Goal: Information Seeking & Learning: Compare options

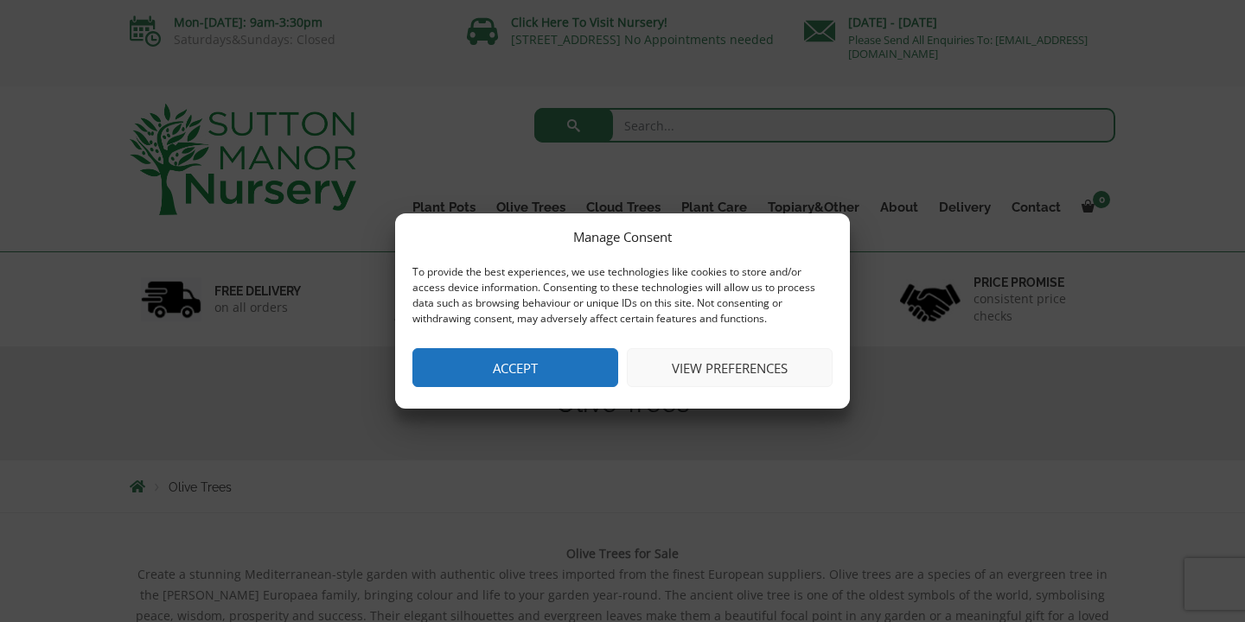
click at [566, 360] on button "Accept" at bounding box center [515, 367] width 206 height 39
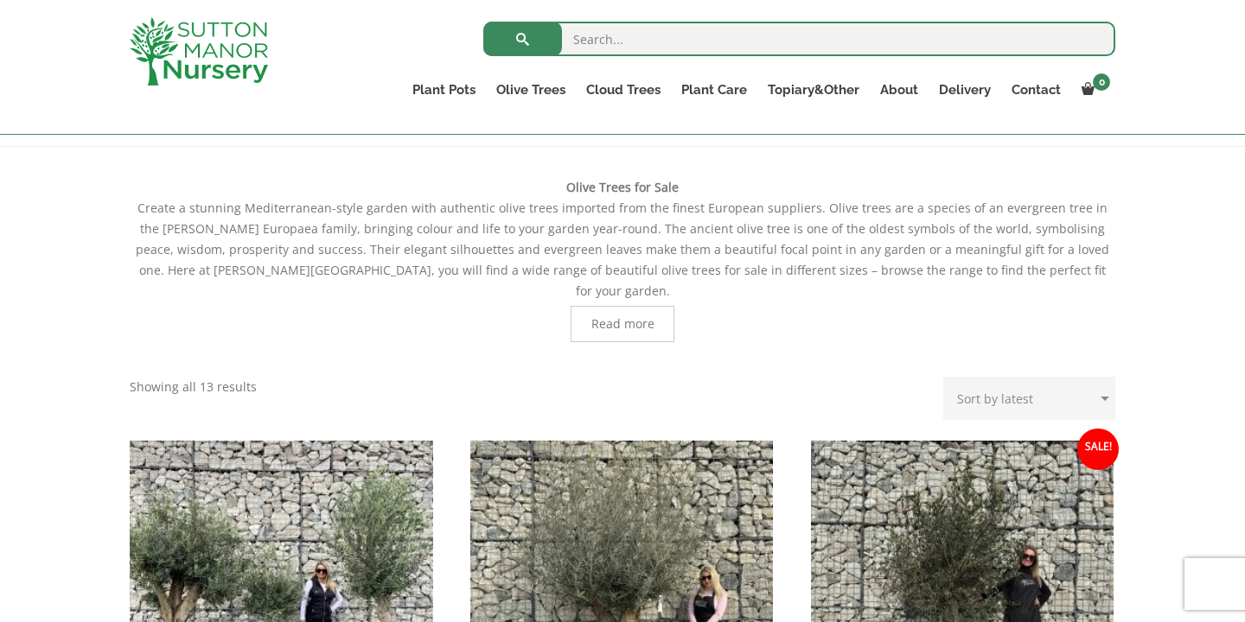
scroll to position [679, 0]
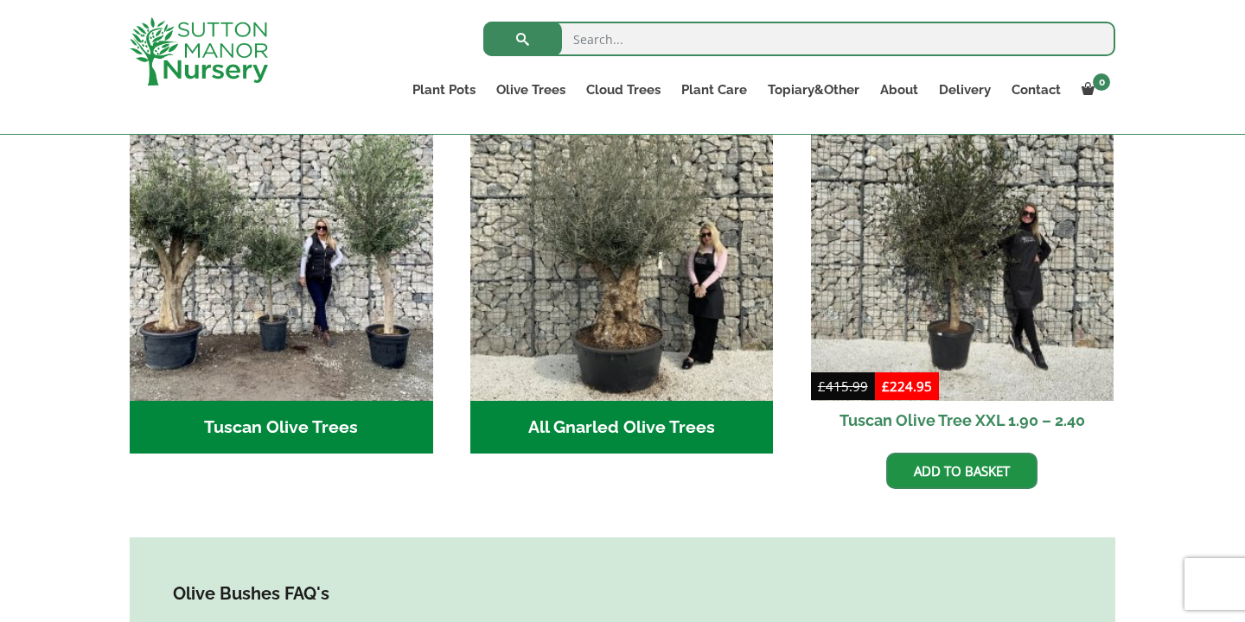
click at [640, 401] on h2 "All Gnarled Olive Trees (170)" at bounding box center [621, 428] width 303 height 54
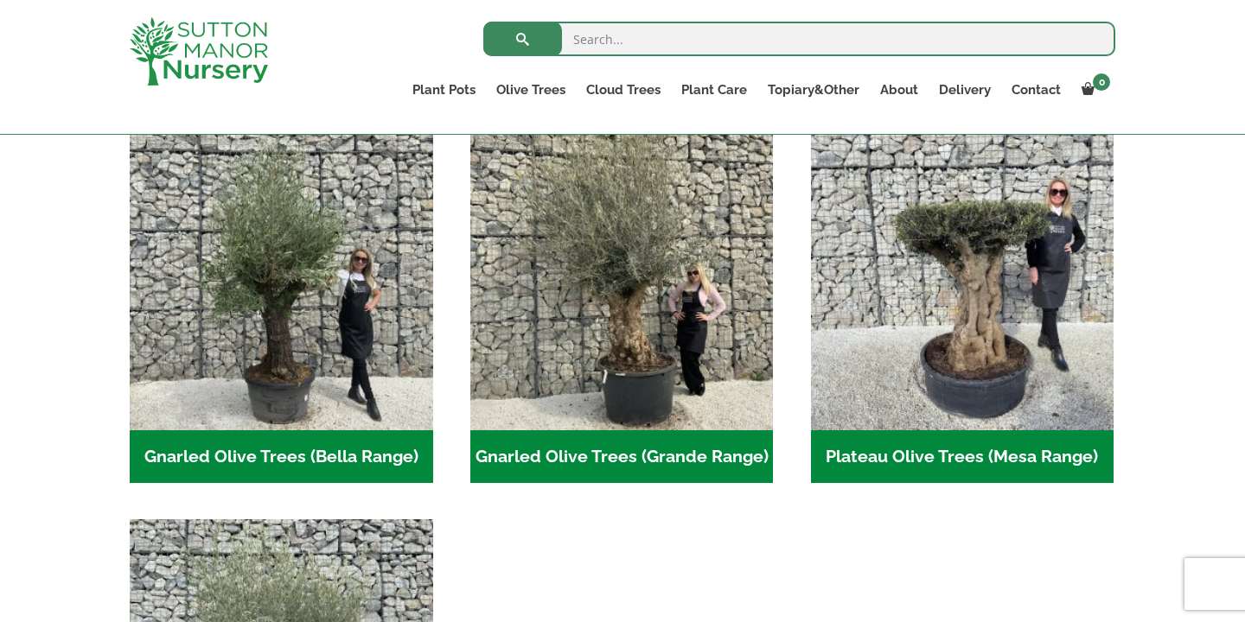
scroll to position [368, 0]
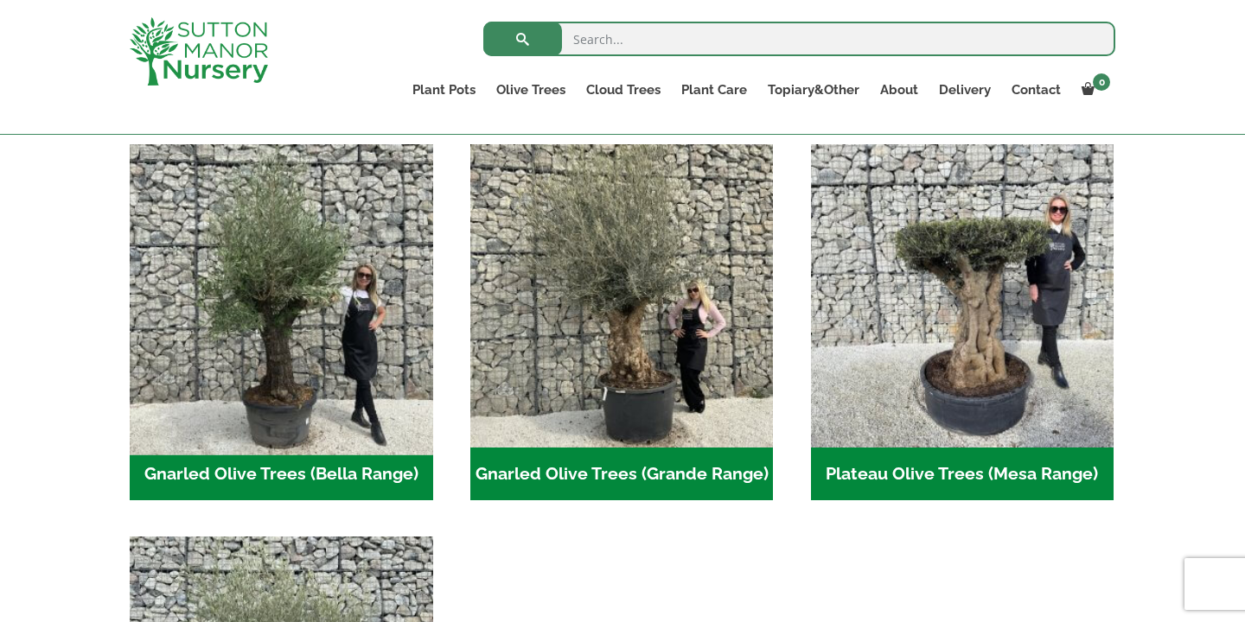
click at [280, 357] on img "Visit product category Gnarled Olive Trees (Bella Range)" at bounding box center [281, 296] width 318 height 318
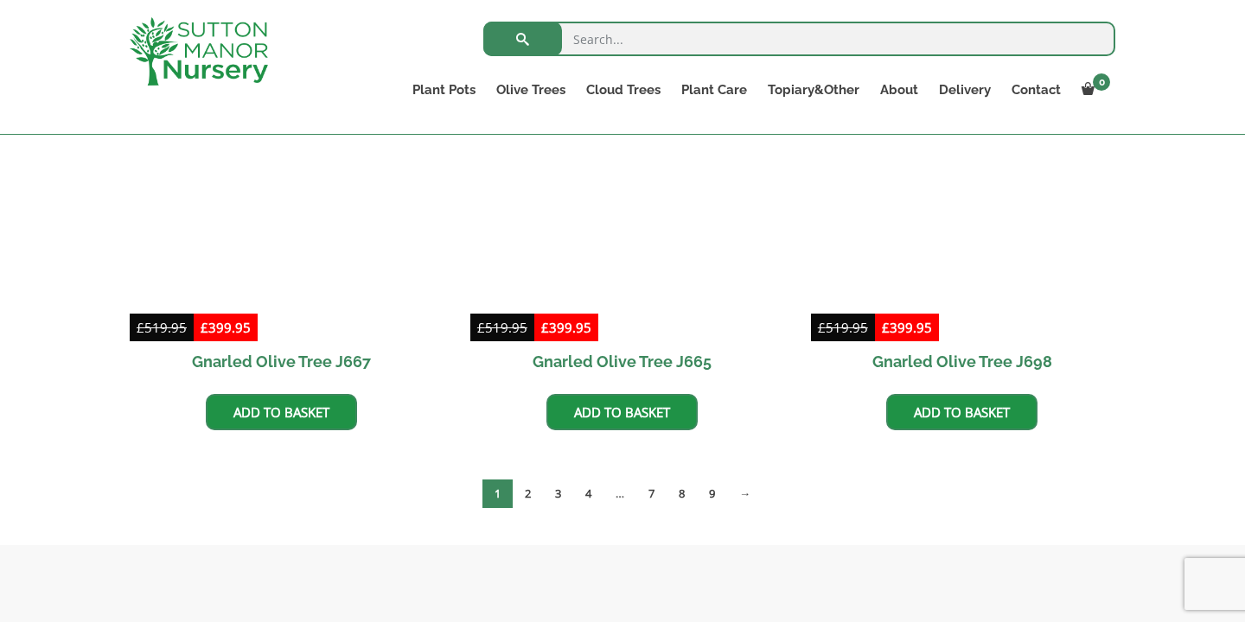
scroll to position [1498, 0]
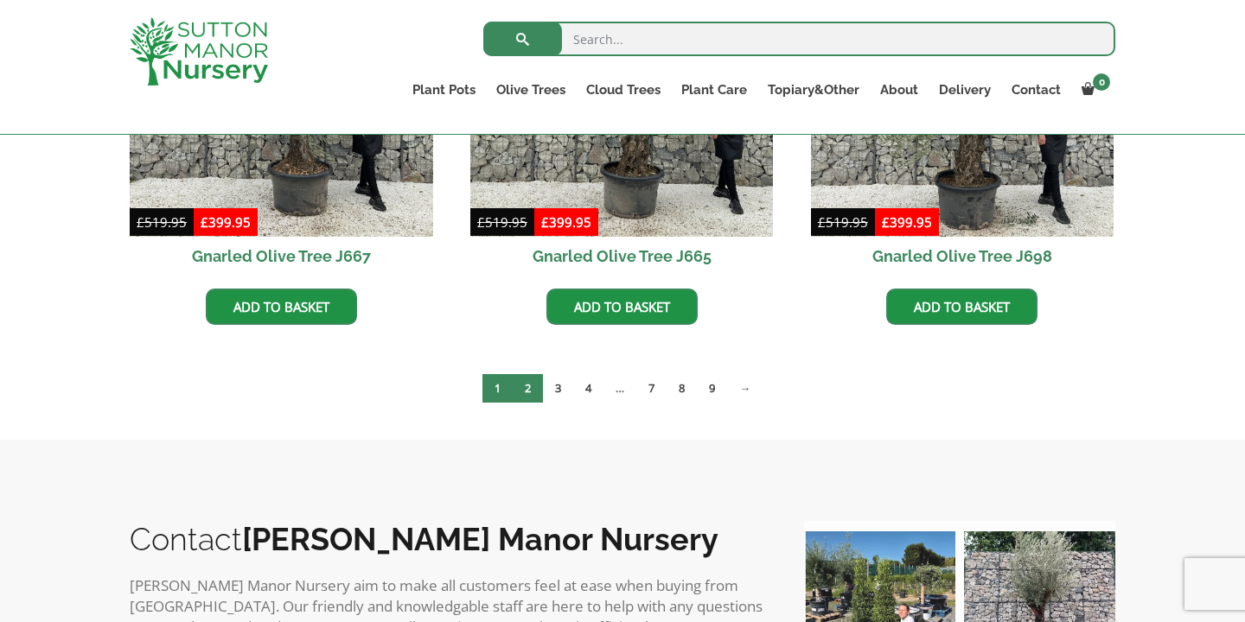
click at [527, 386] on link "2" at bounding box center [528, 388] width 30 height 29
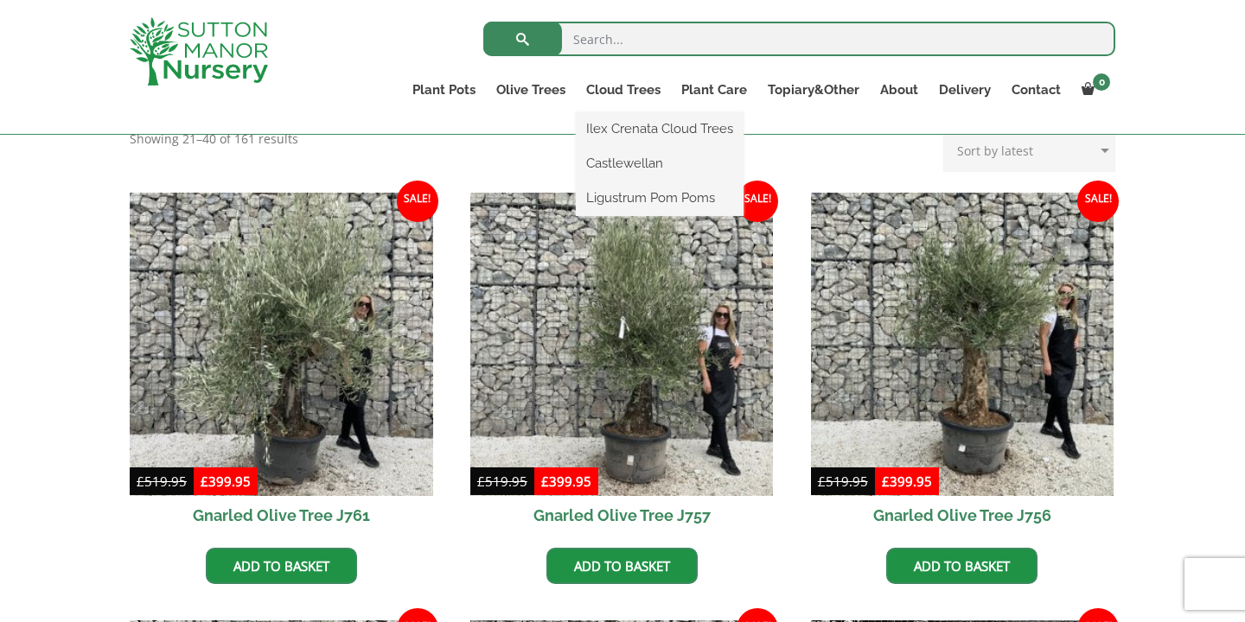
scroll to position [370, 0]
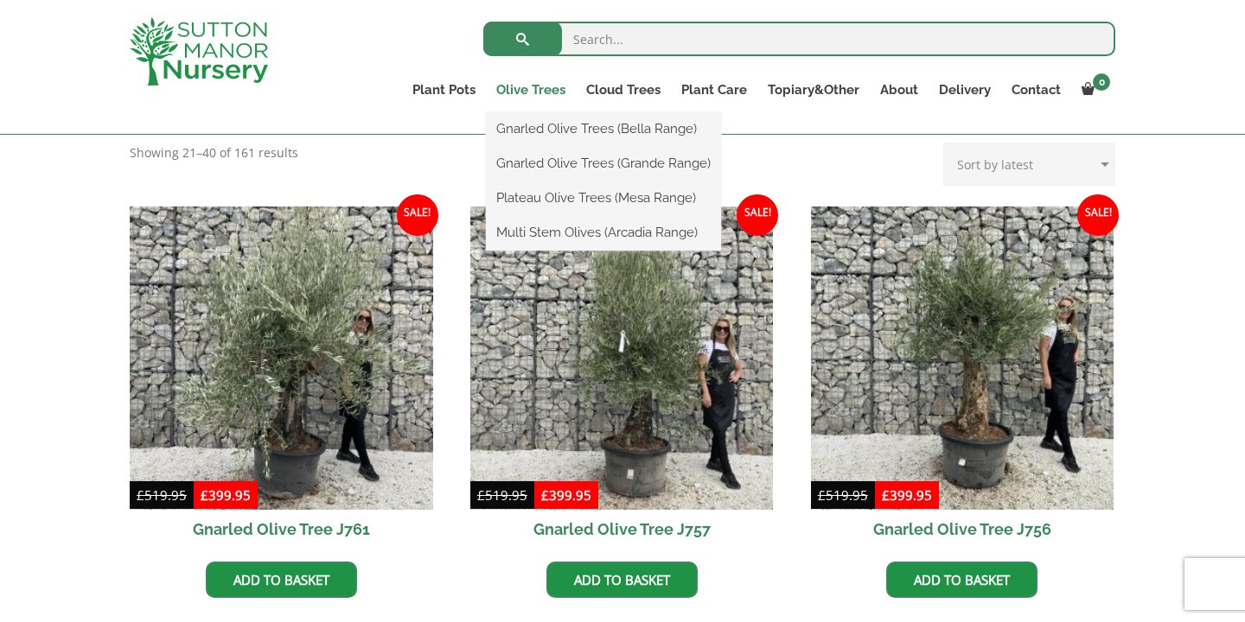
click at [537, 86] on link "Olive Trees" at bounding box center [531, 90] width 90 height 24
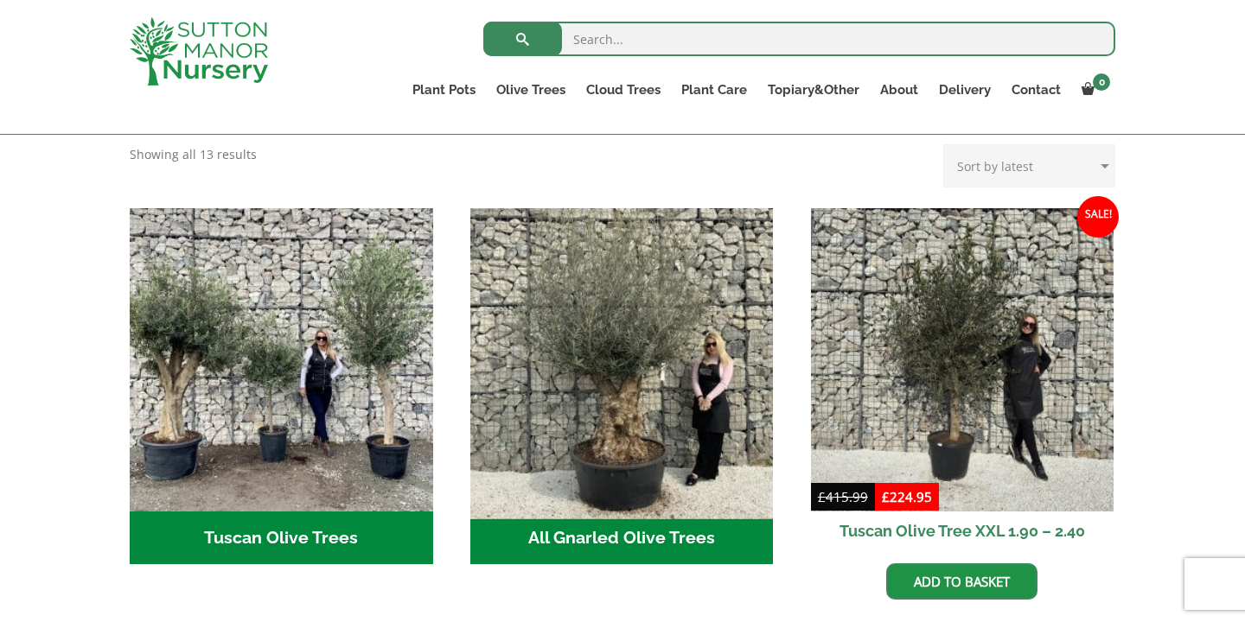
scroll to position [568, 0]
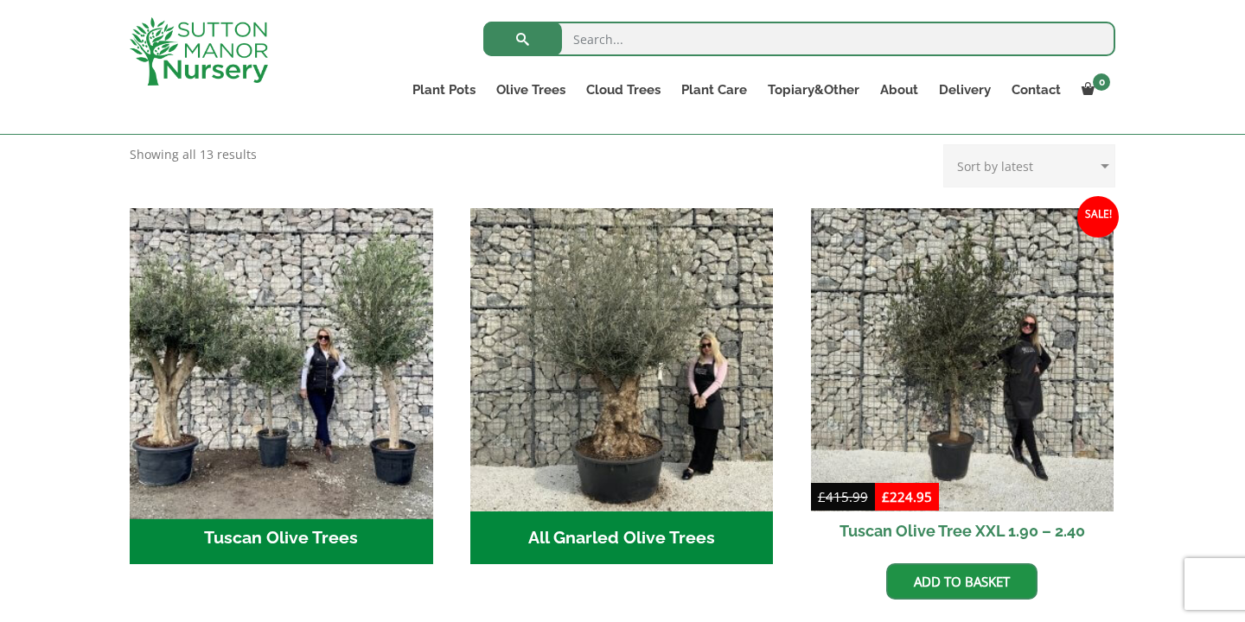
click at [276, 369] on img "Visit product category Tuscan Olive Trees" at bounding box center [281, 360] width 318 height 318
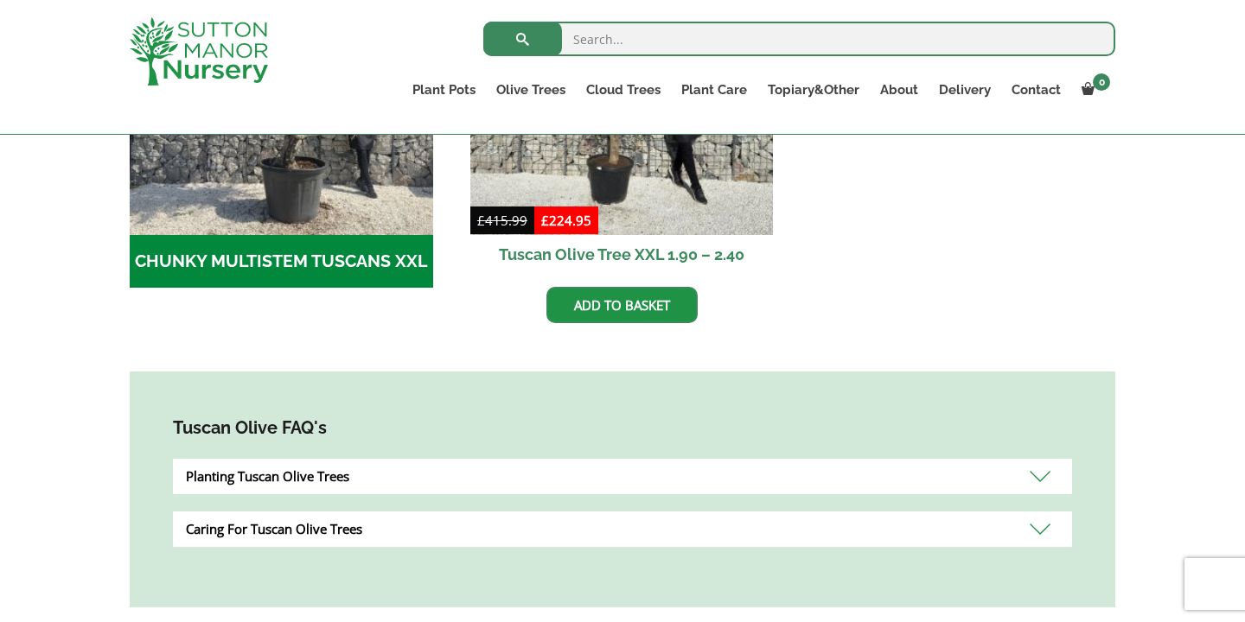
scroll to position [639, 0]
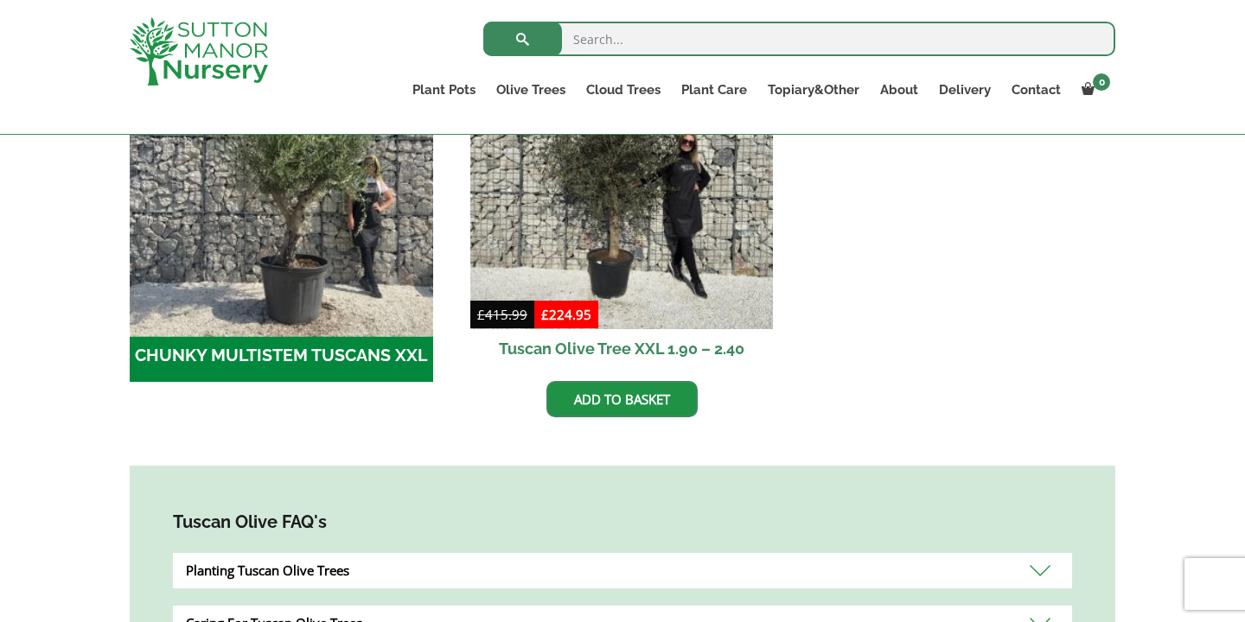
click at [290, 291] on img "Visit product category CHUNKY MULTISTEM TUSCANS XXL" at bounding box center [281, 177] width 318 height 318
